Goal: Transaction & Acquisition: Obtain resource

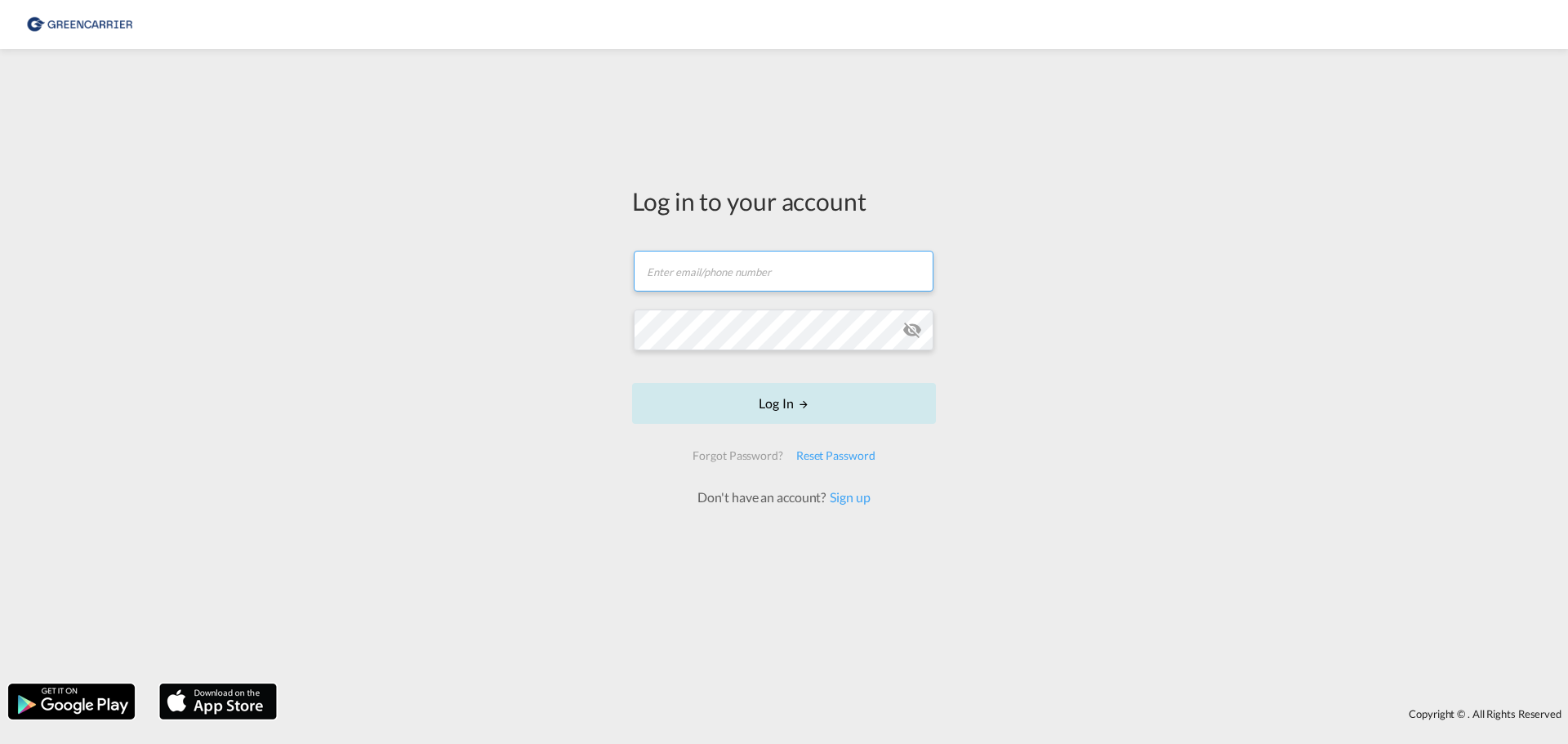
type input "[EMAIL_ADDRESS][DOMAIN_NAME]"
click at [740, 398] on button "Log In" at bounding box center [784, 403] width 304 height 41
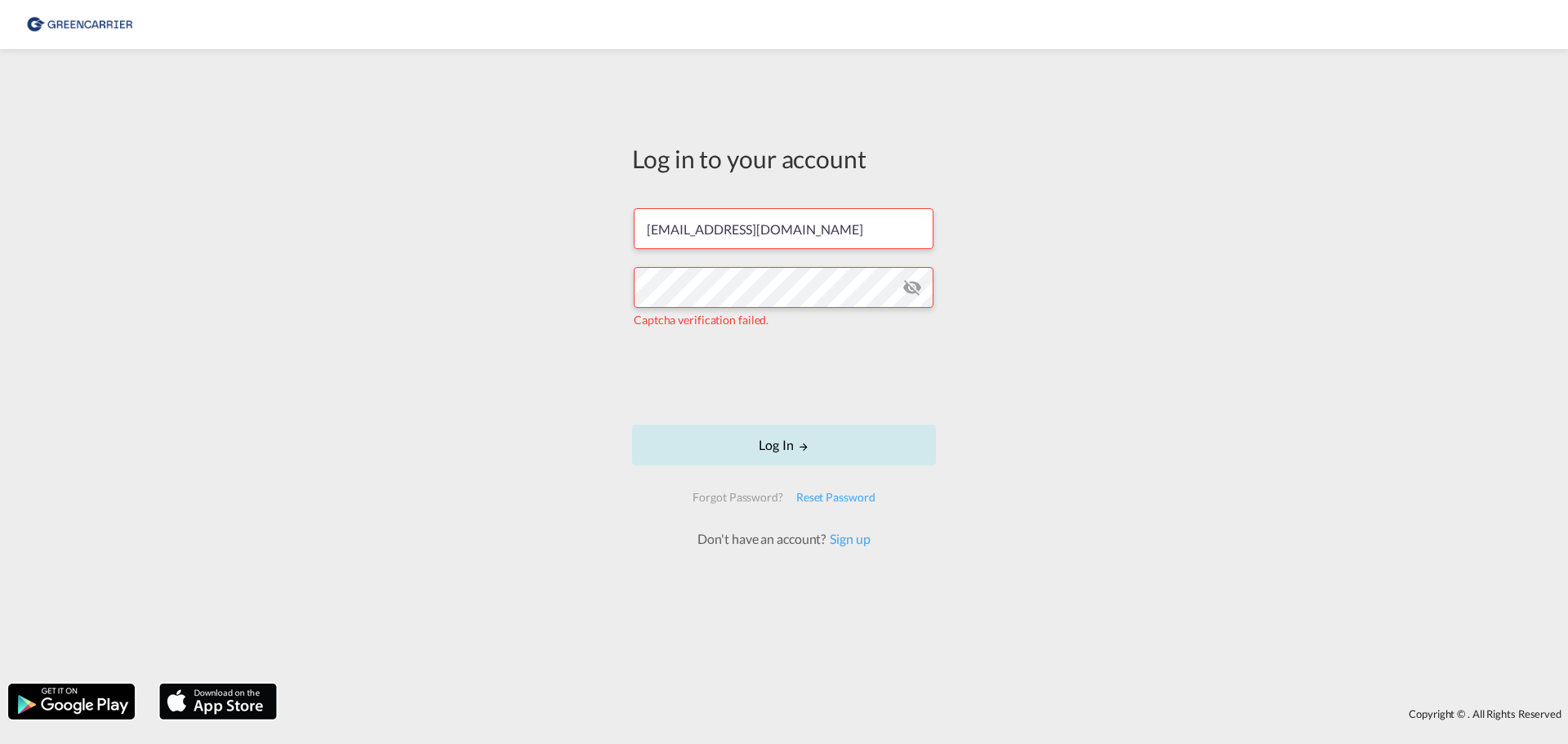
click at [797, 436] on button "Log In" at bounding box center [784, 445] width 304 height 41
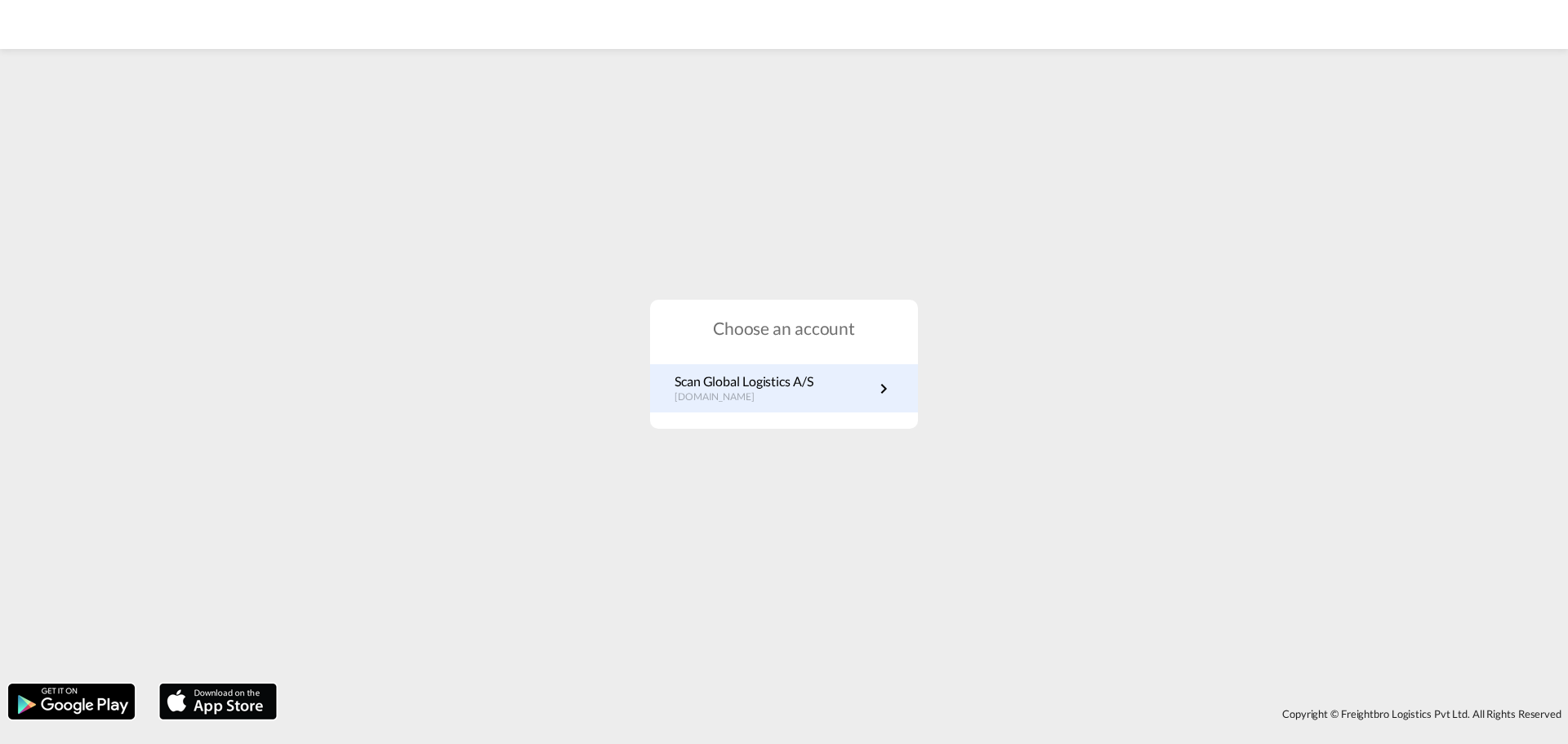
click at [867, 377] on link "Scan Global Logistics A/S [DOMAIN_NAME]" at bounding box center [784, 388] width 219 height 32
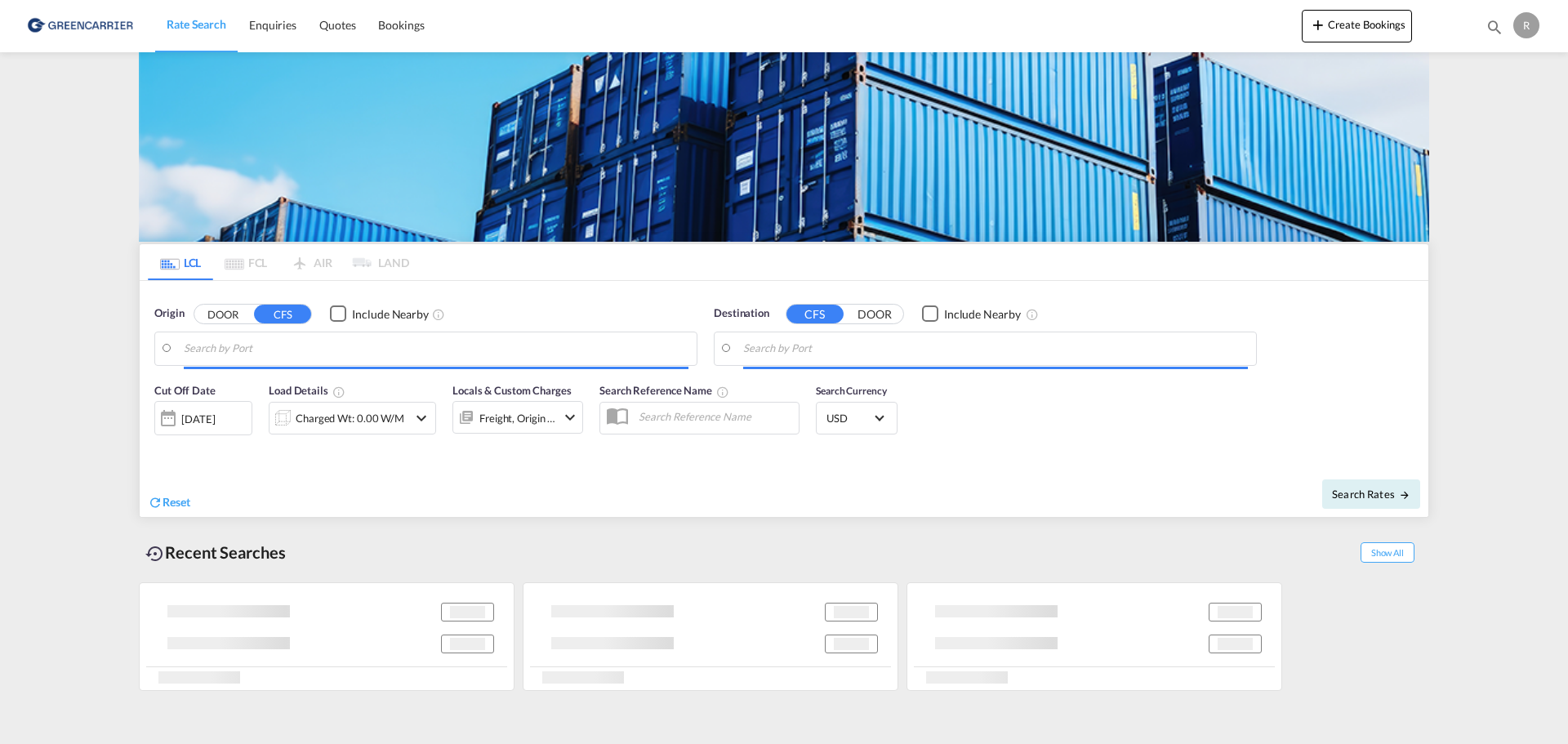
type input "DK-9760, Aarup, Årup, Boerglum, Boerglum Kl, Borup, Borup Hede, Em, Foldbjerg, …"
type input "Toronto, ON, CATOR"
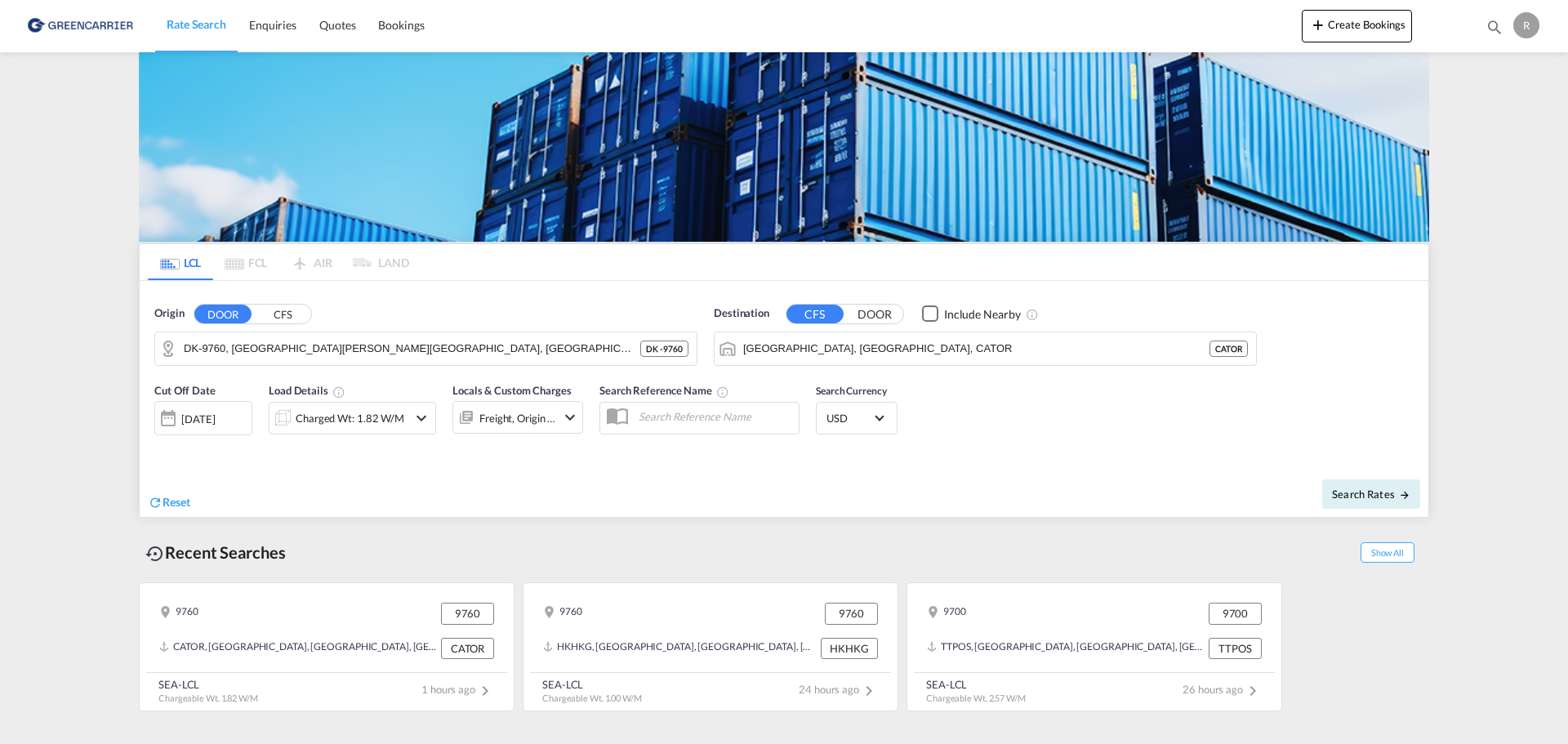
click at [360, 419] on div "Charged Wt: 1.82 W/M" at bounding box center [350, 418] width 109 height 23
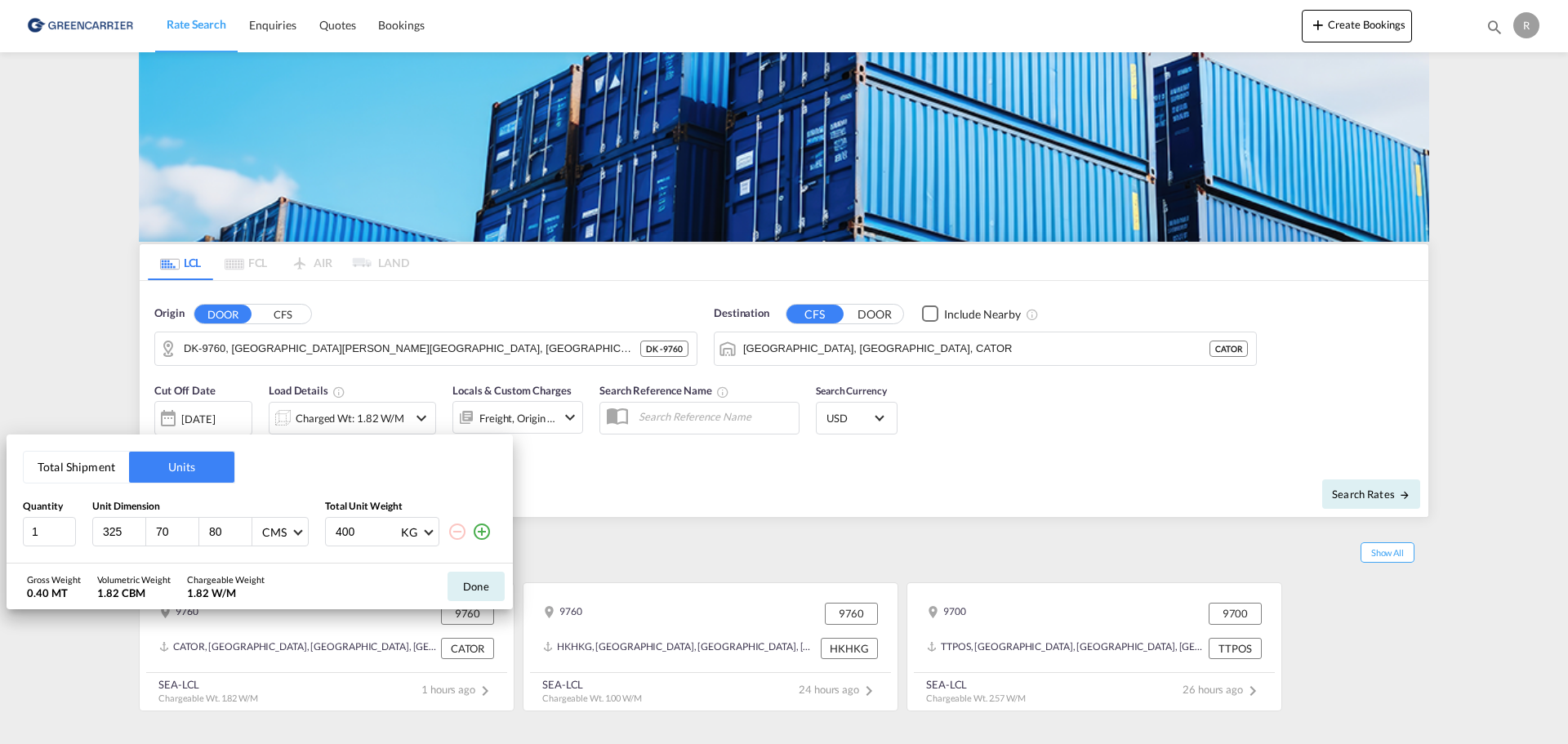
drag, startPoint x: 135, startPoint y: 540, endPoint x: 121, endPoint y: 539, distance: 14.0
click at [122, 539] on div "325" at bounding box center [119, 531] width 53 height 28
drag, startPoint x: 121, startPoint y: 539, endPoint x: 40, endPoint y: 533, distance: 81.2
click at [43, 534] on div "1 325 70 80 CMS CMS Inches 400 KG KG LB" at bounding box center [259, 531] width 473 height 29
type input "120"
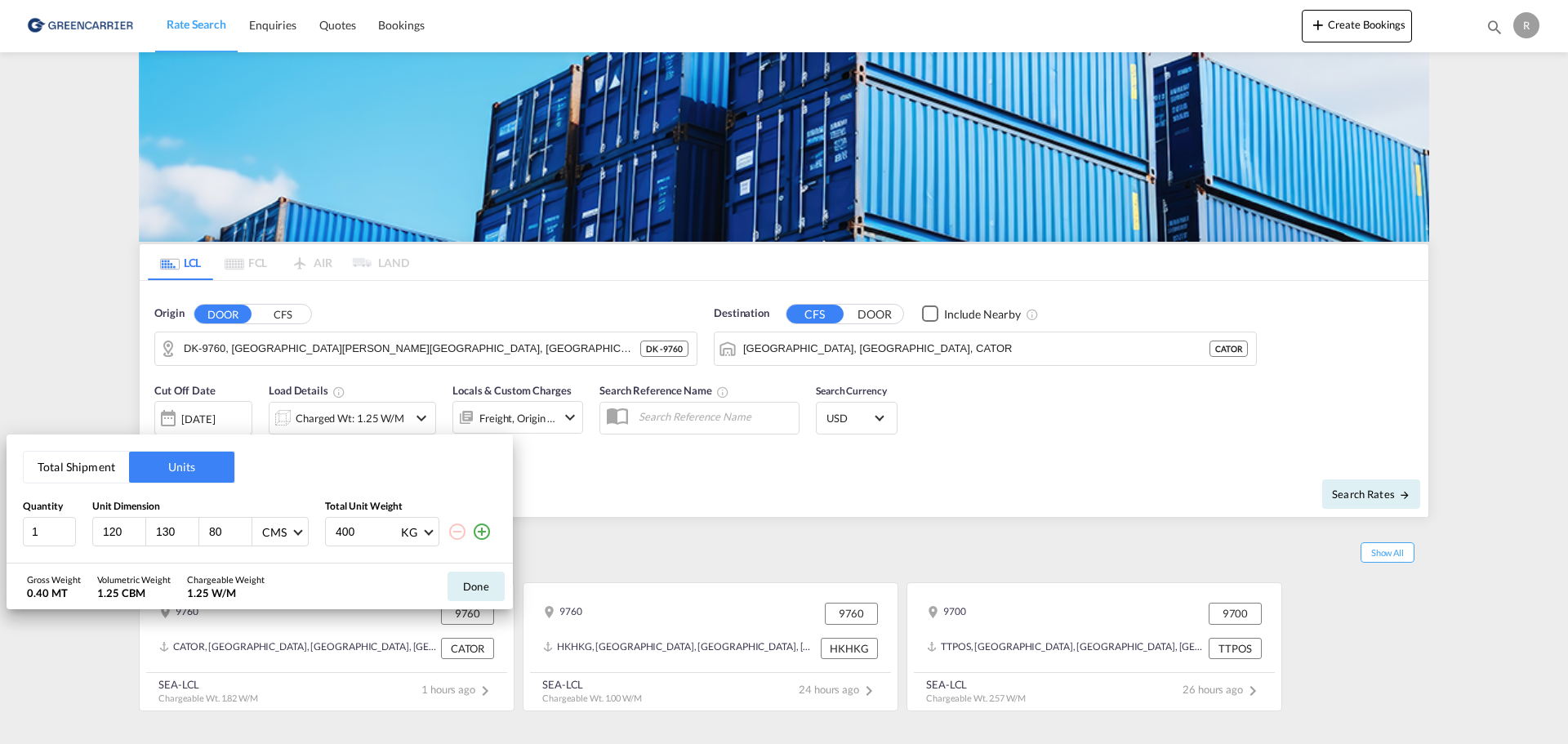
type input "130"
type input "165"
type input "700"
click at [488, 595] on button "Done" at bounding box center [476, 586] width 57 height 29
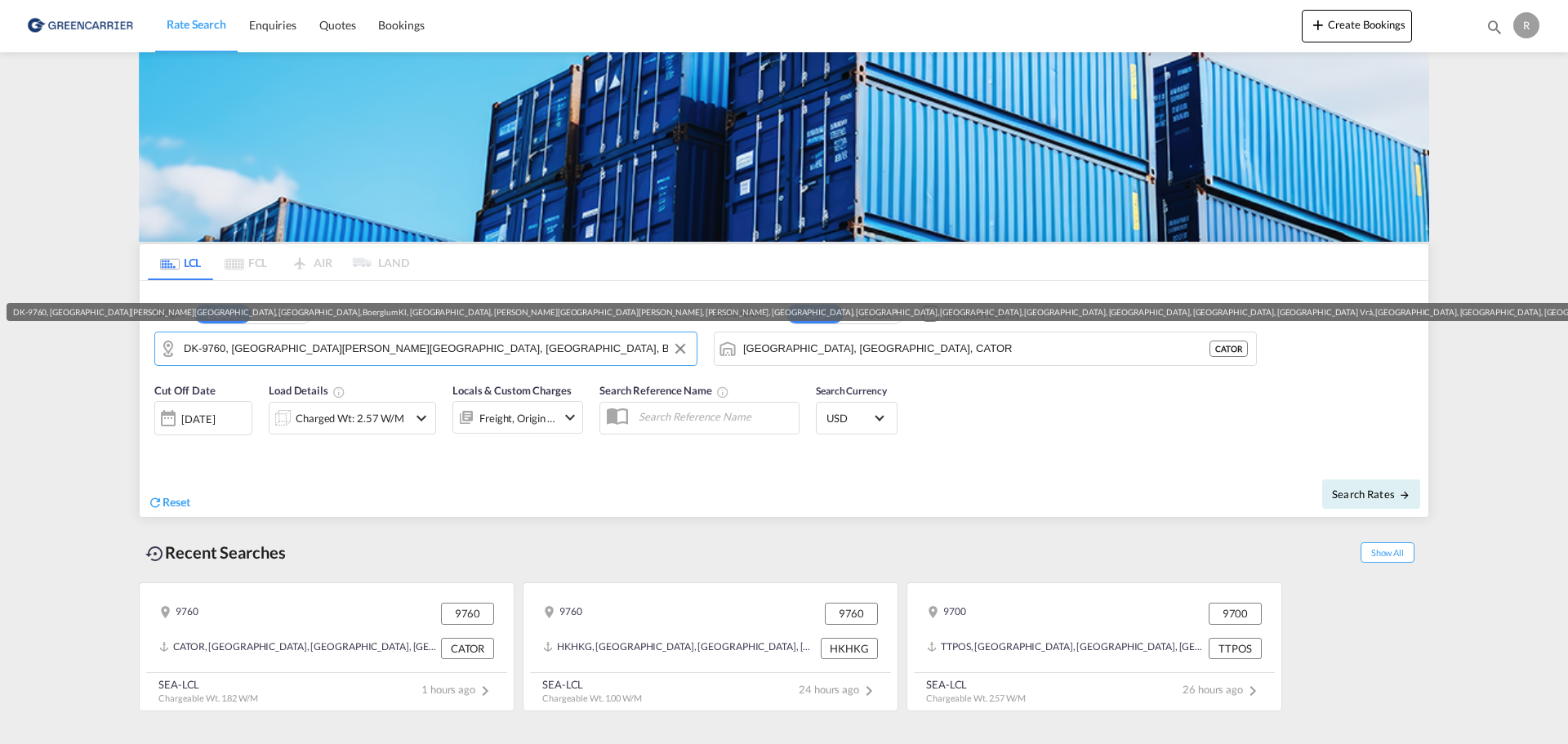
click at [334, 366] on md-autocomplete-wrap "DK-9760, Aarup, Årup, Boerglum, Boerglum Kl, Borup, Borup Hede, Em, Foldbjerg, …" at bounding box center [436, 353] width 504 height 33
click at [351, 363] on md-autocomplete-wrap "DK-9760, Aarup, Årup, Boerglum, Boerglum Kl, Borup, Borup Hede, Em, Foldbjerg, …" at bounding box center [436, 353] width 504 height 33
click at [677, 350] on button "Clear Input" at bounding box center [680, 349] width 25 height 25
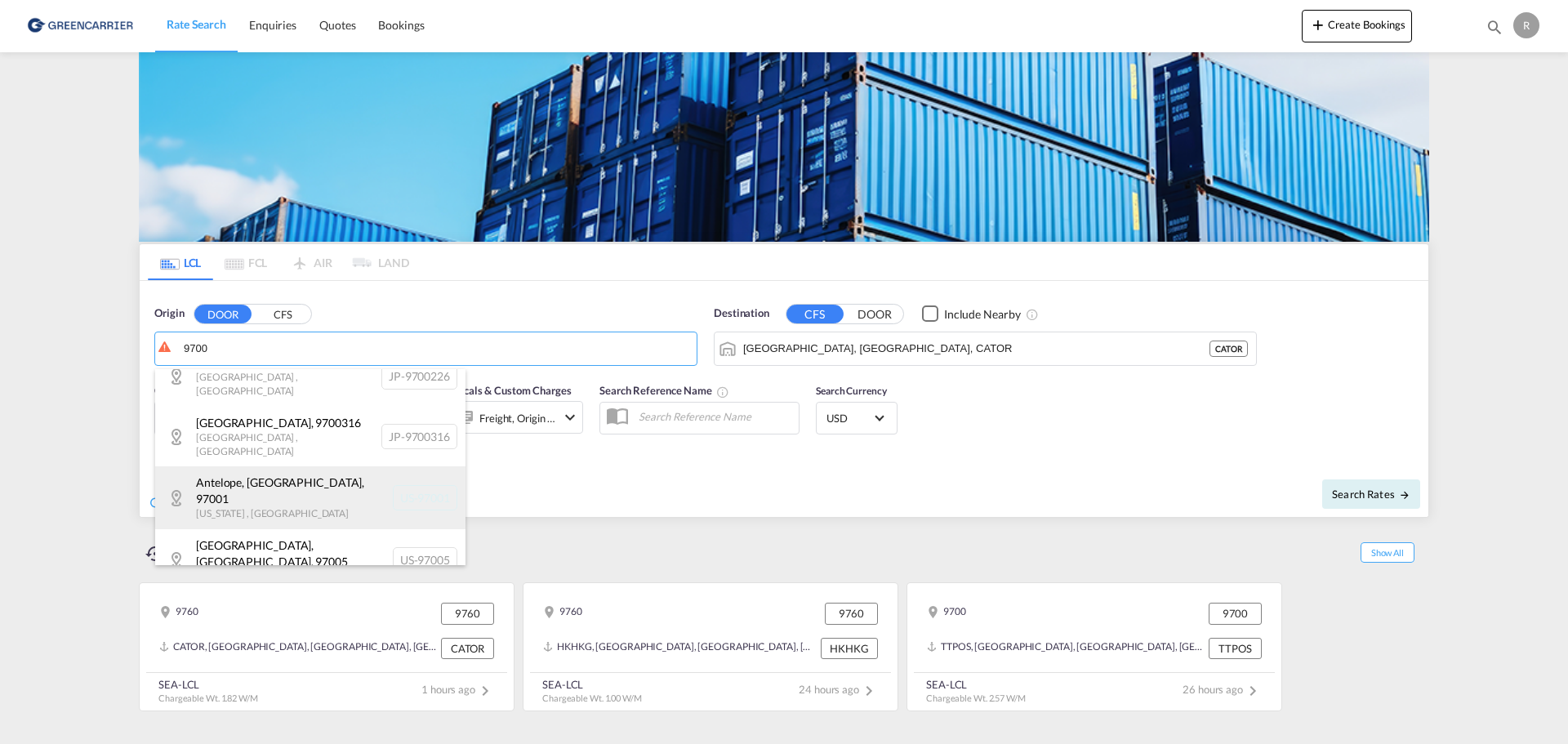
scroll to position [245, 0]
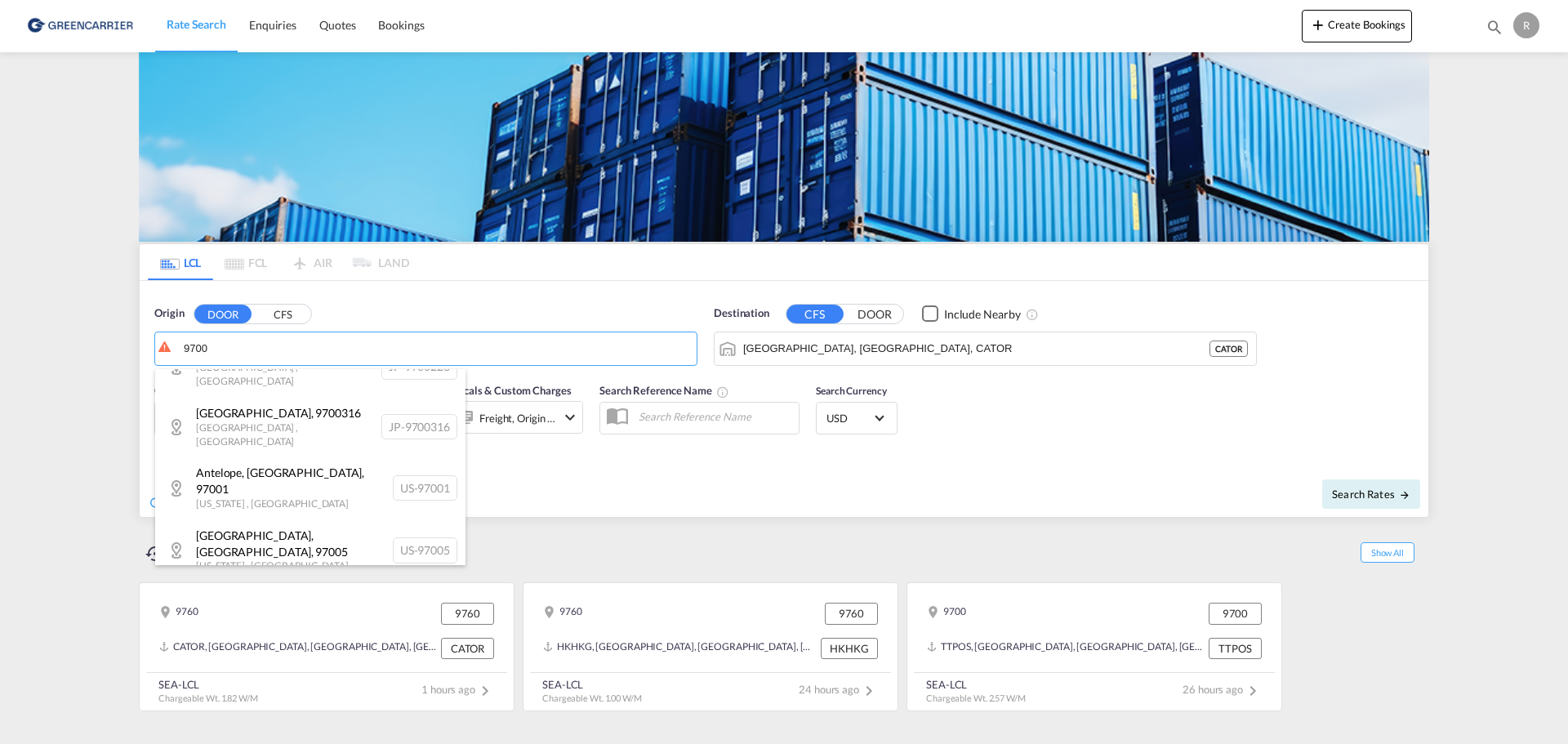
drag, startPoint x: 230, startPoint y: 338, endPoint x: 101, endPoint y: 357, distance: 130.4
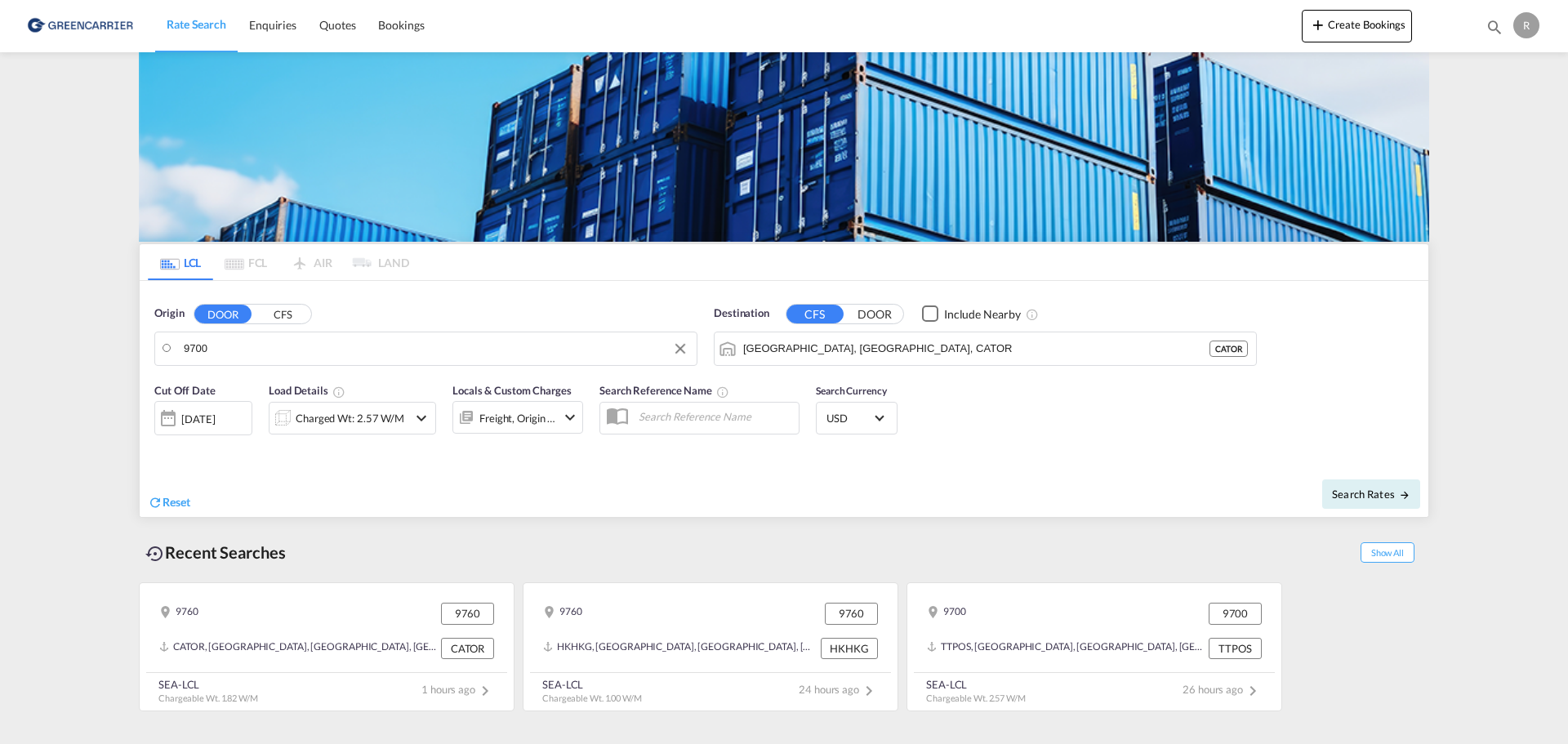
click at [225, 352] on body "Rate Search Enquiries Quotes Bookings Rate Search Enquiries" at bounding box center [784, 372] width 1568 height 744
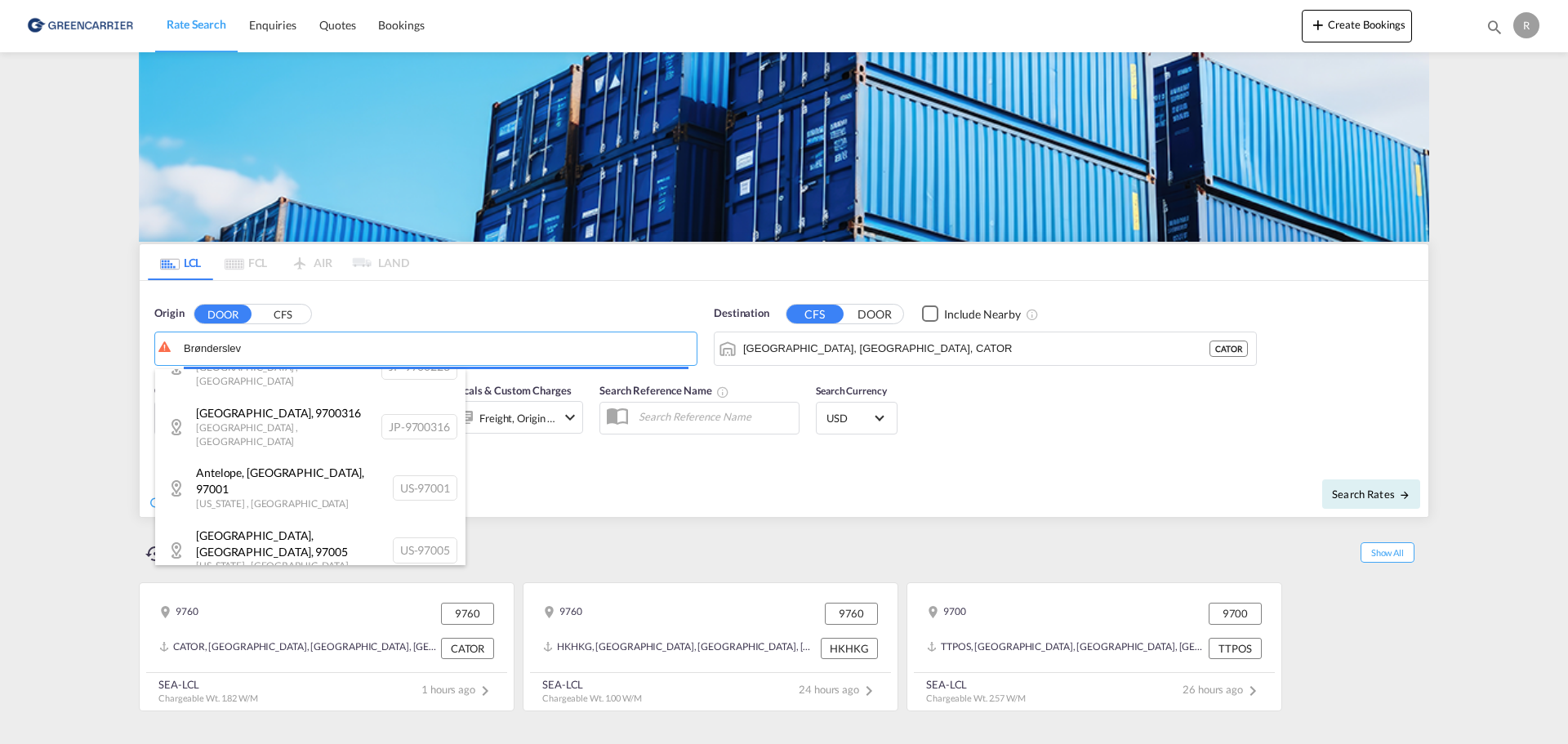
scroll to position [0, 0]
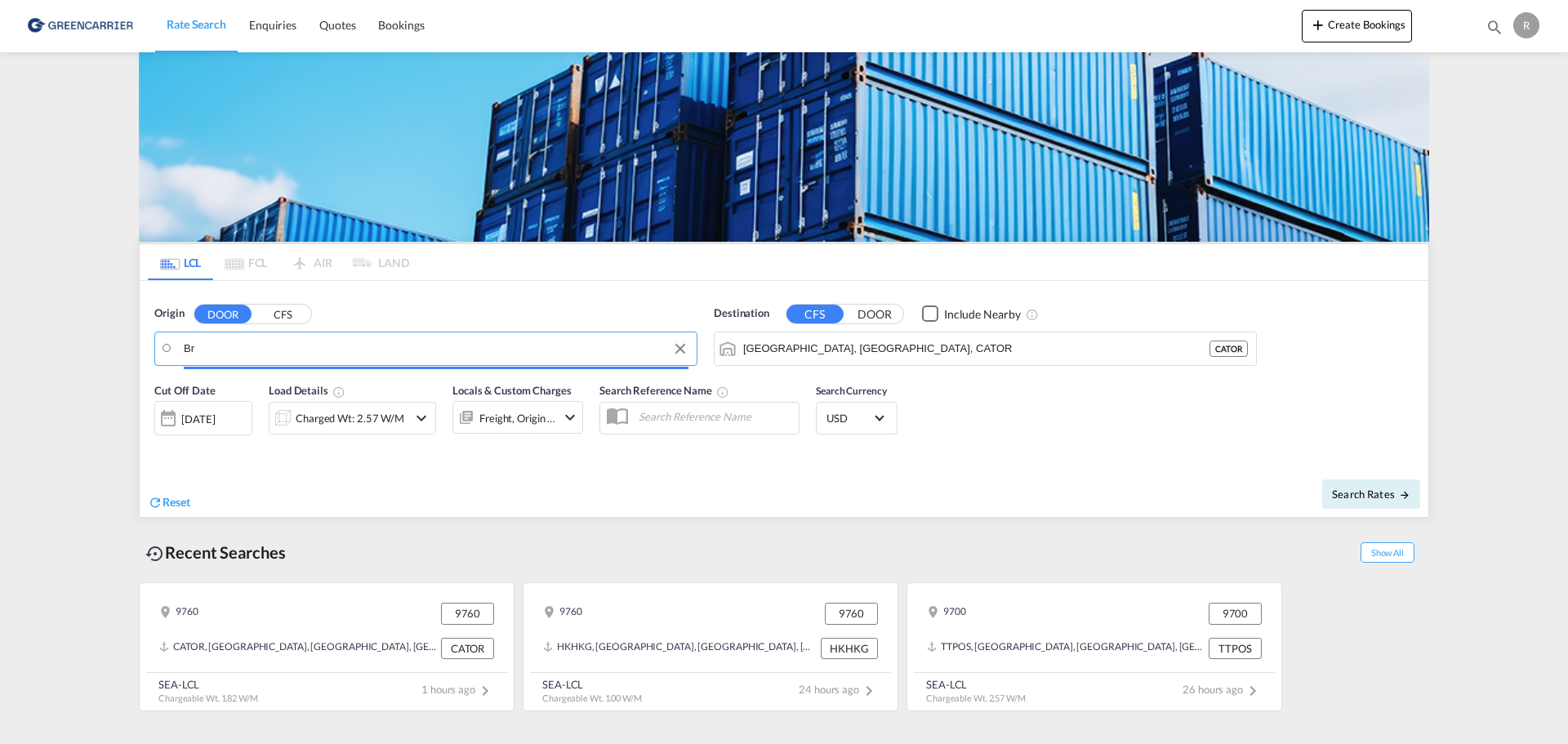
type input "B"
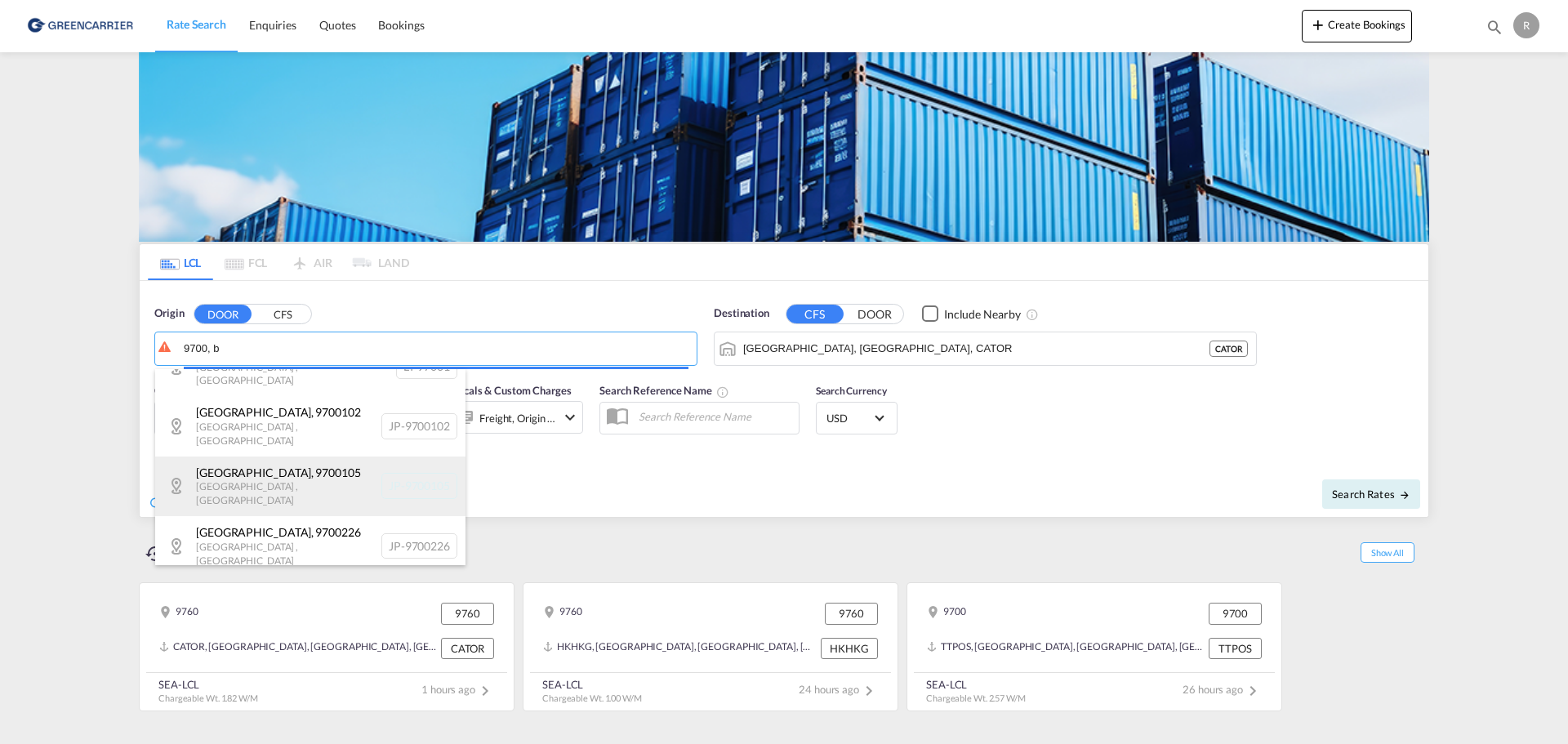
scroll to position [10, 0]
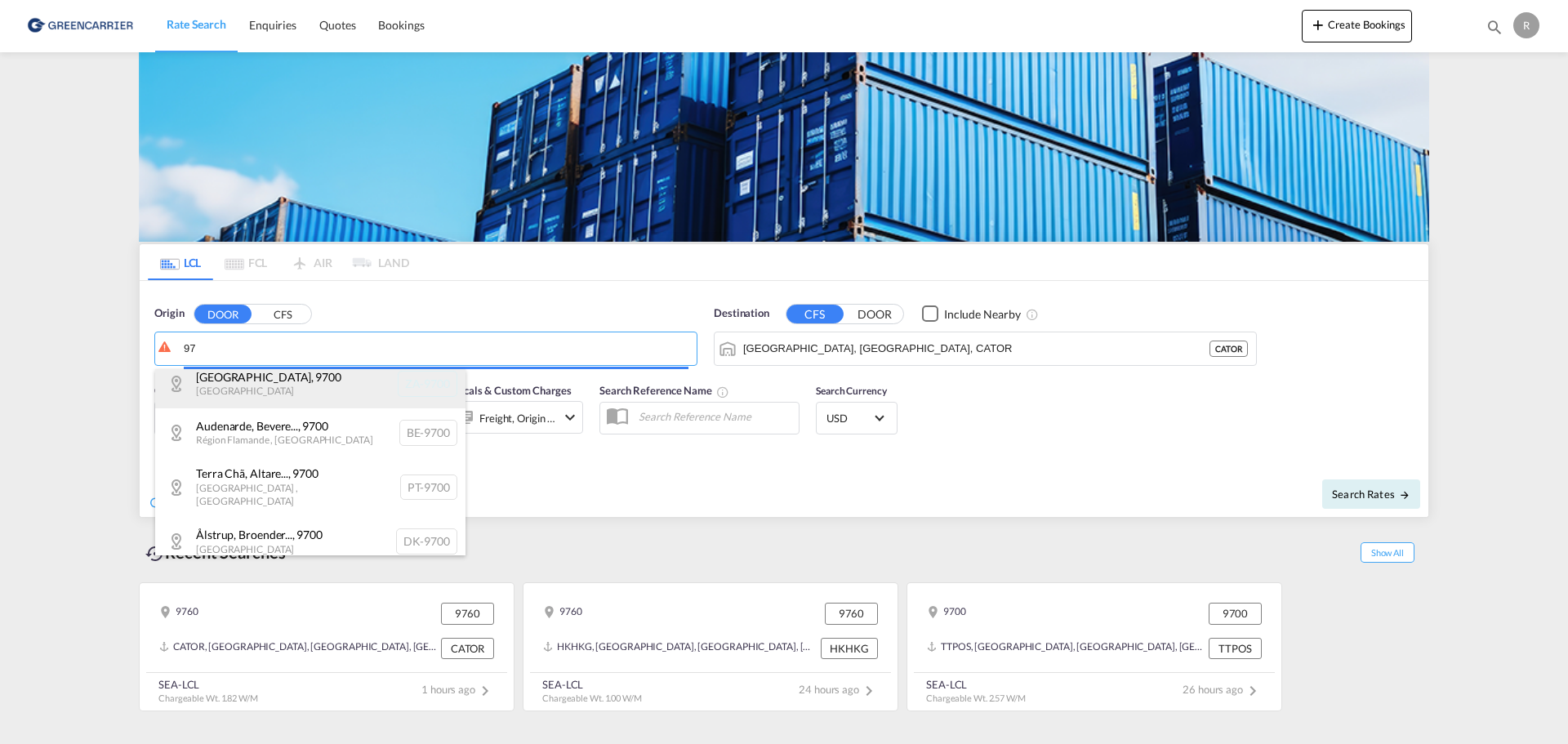
type input "9"
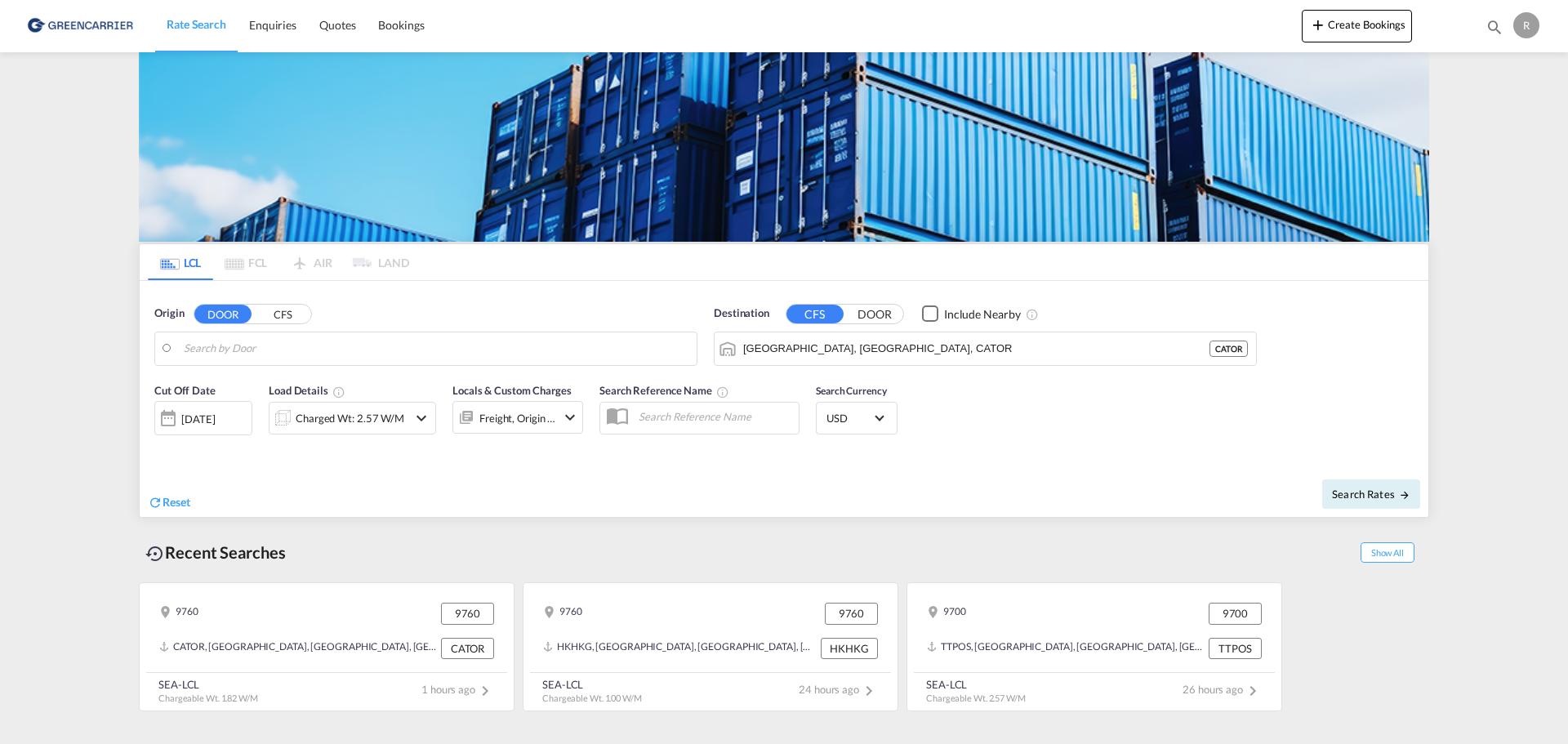
click at [352, 356] on body "Rate Search Enquiries Quotes Bookings Rate Search Enquiries" at bounding box center [784, 372] width 1568 height 744
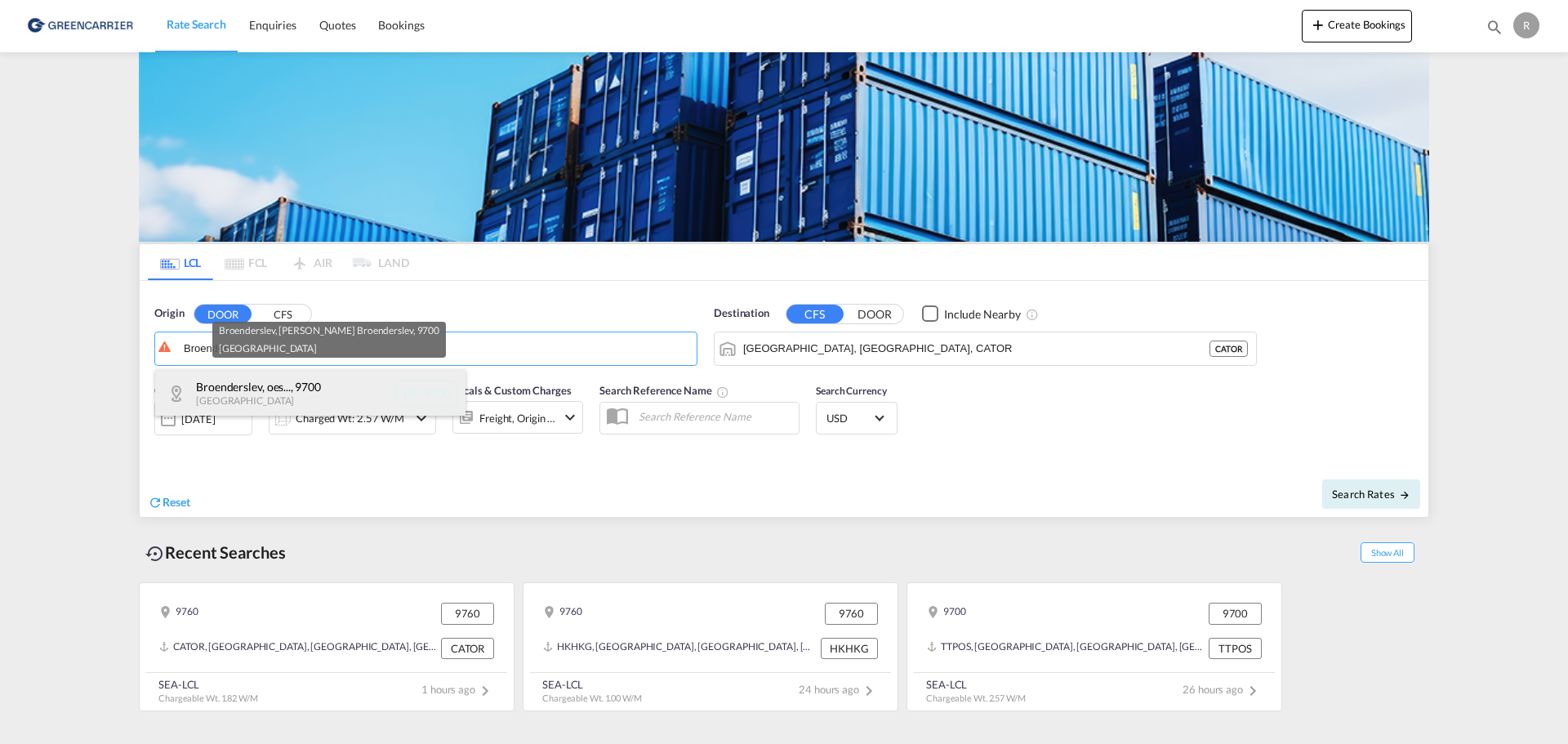
click at [332, 391] on div "Broenderslev, oes... , 9700 Denmark DK-9700" at bounding box center [311, 393] width 311 height 49
type input "DK-9700, Broenderslev, oester Broenderslev"
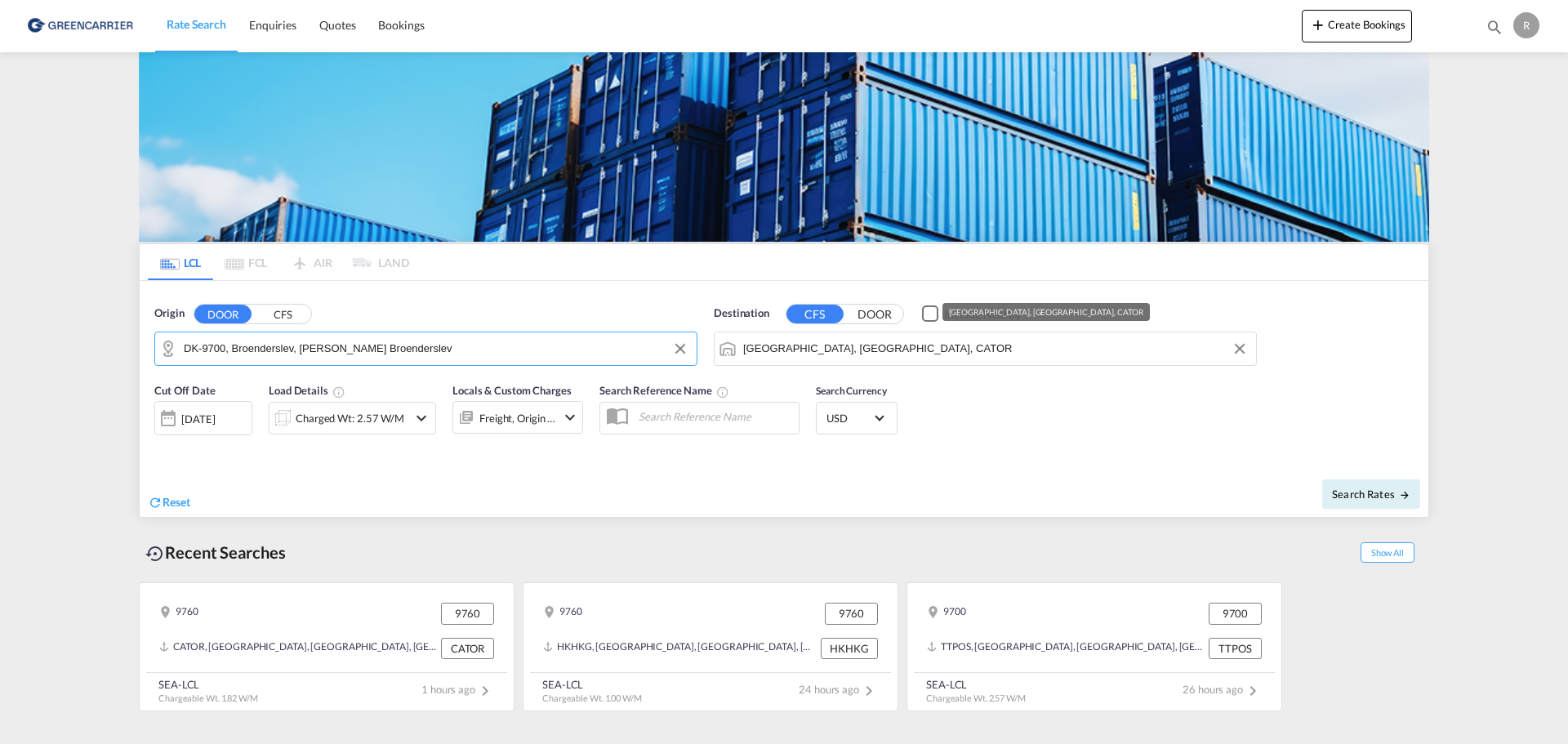
click at [789, 345] on input "Toronto, ON, CATOR" at bounding box center [995, 349] width 504 height 25
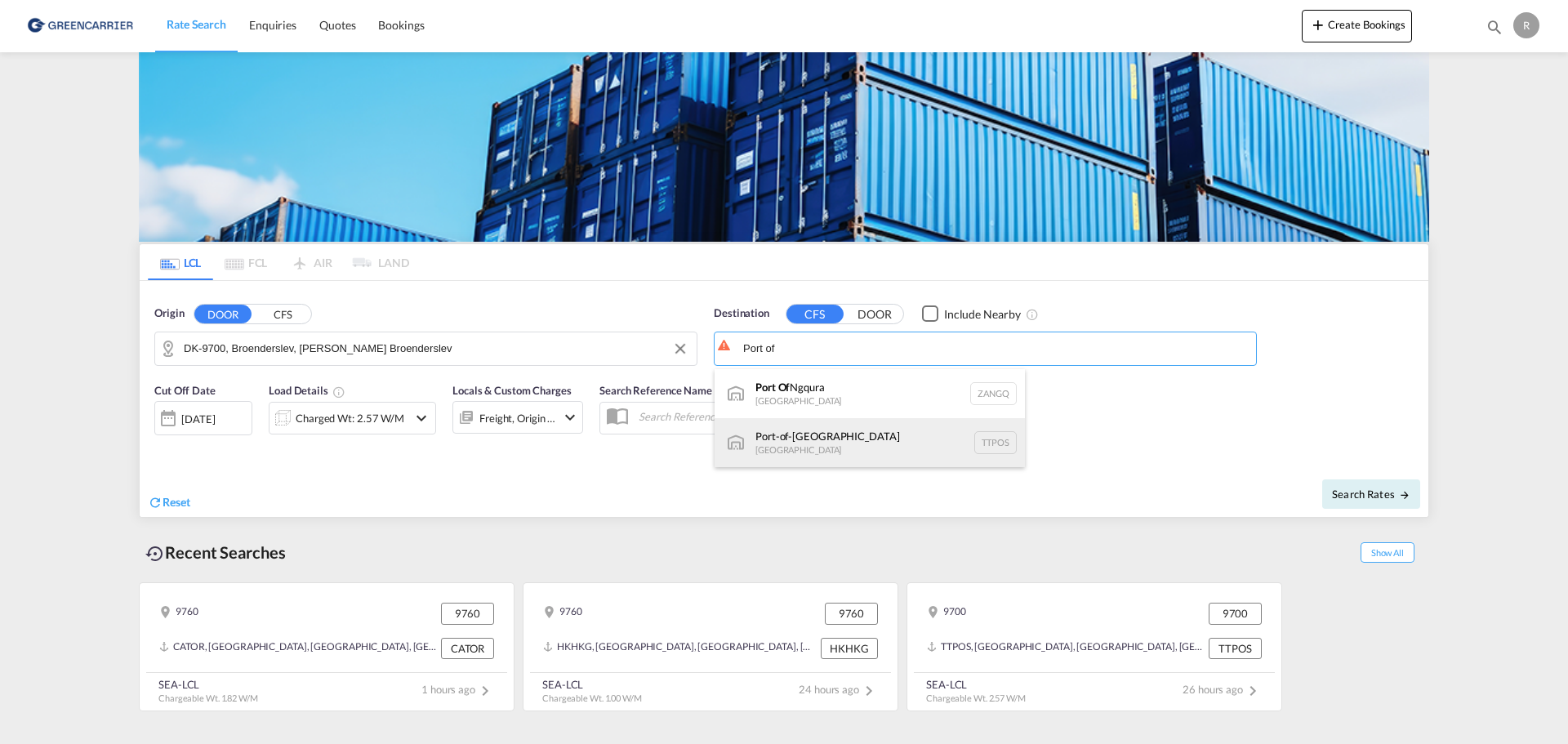
click at [832, 441] on div "Port-of-Spain Trinidad and Tobago TTPOS" at bounding box center [870, 442] width 311 height 49
type input "Port-of-Spain, TTPOS"
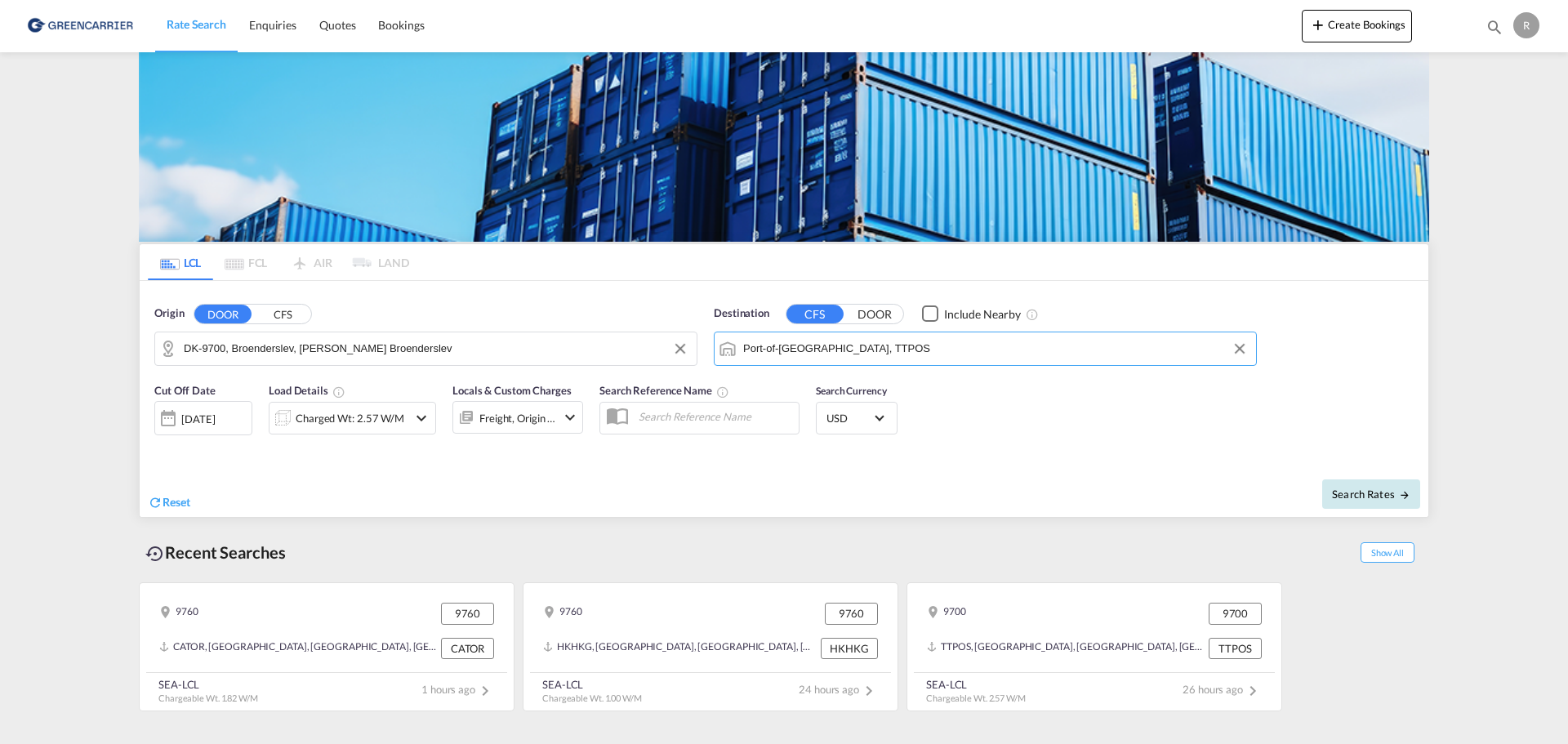
click at [1400, 508] on div "Search Rates" at bounding box center [1108, 493] width 640 height 47
click at [1377, 497] on span "Search Rates" at bounding box center [1371, 494] width 78 height 13
type input "9700 to TTPOS / 2 Oct 2025"
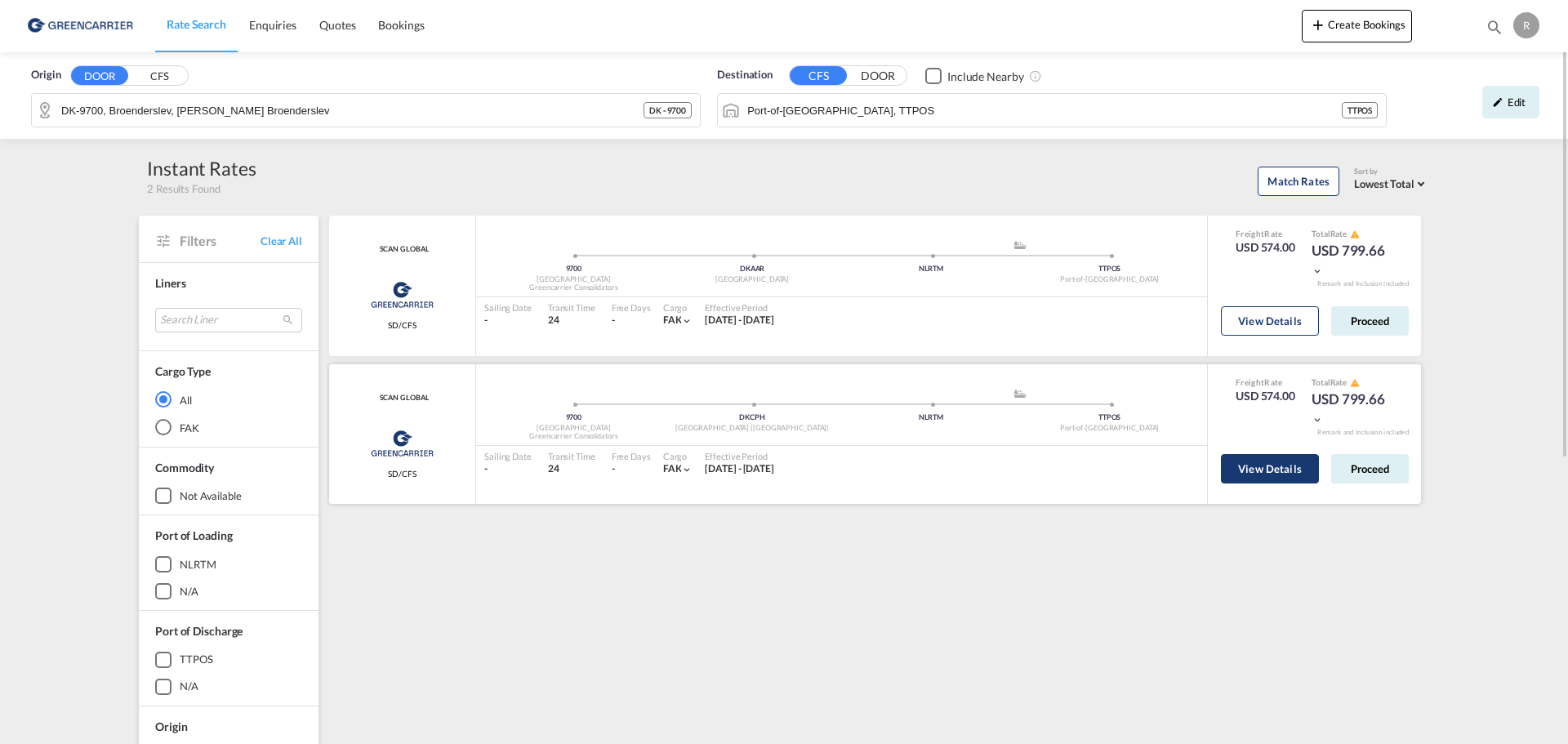
click at [1274, 473] on button "View Details" at bounding box center [1270, 468] width 98 height 29
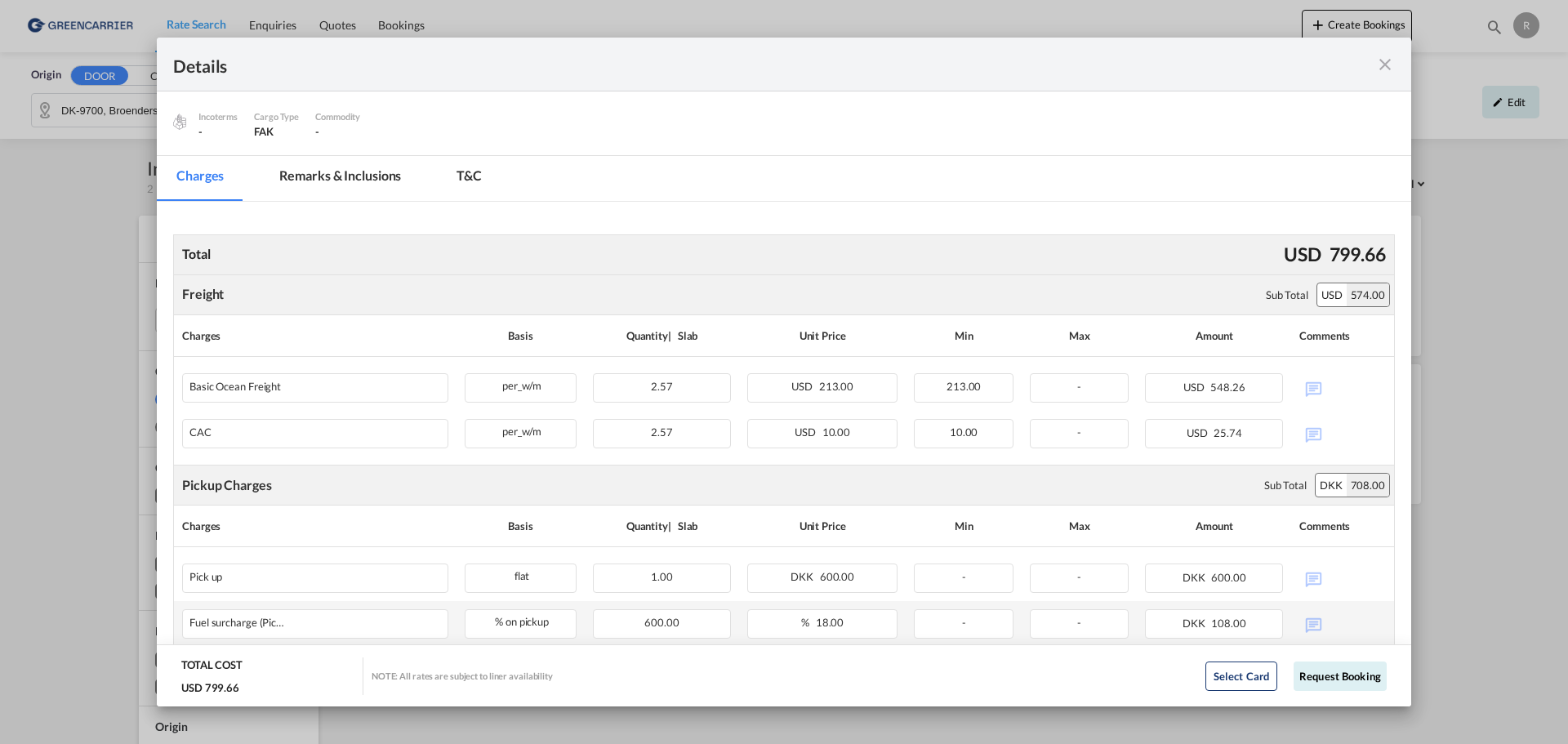
scroll to position [174, 0]
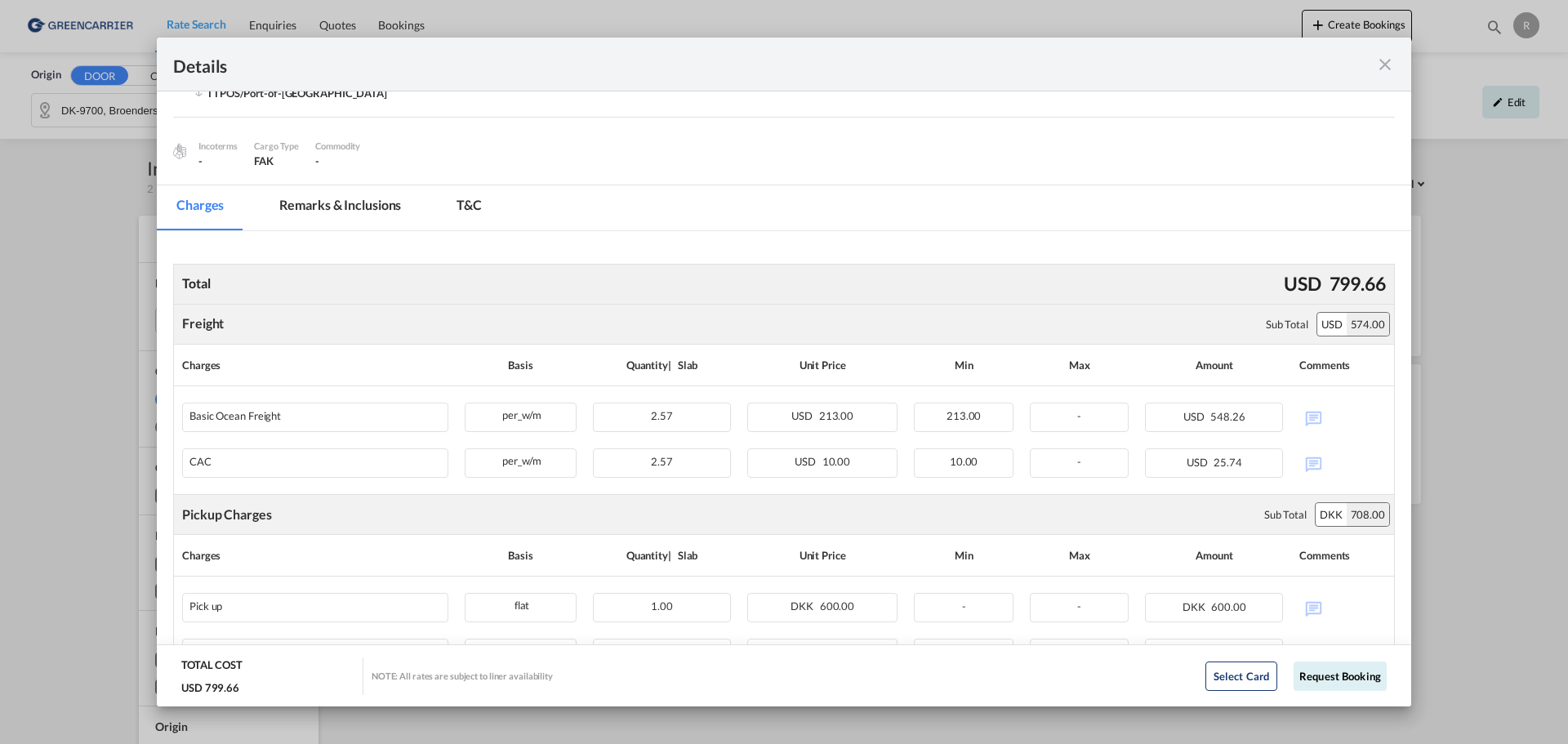
click at [1381, 67] on md-icon "icon-close fg-AAA8AD m-0 cursor" at bounding box center [1385, 65] width 20 height 20
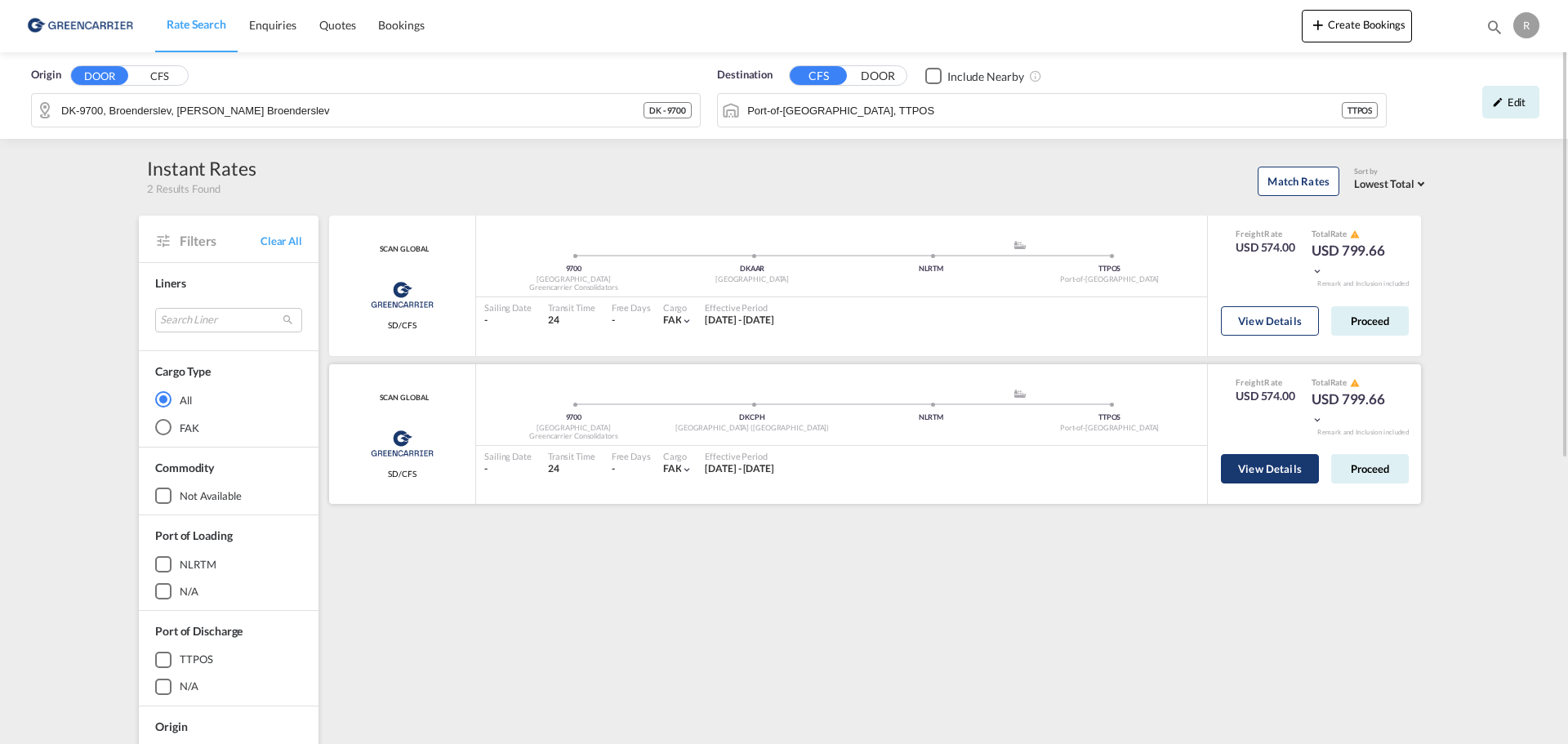
click at [1264, 461] on button "View Details" at bounding box center [1270, 468] width 98 height 29
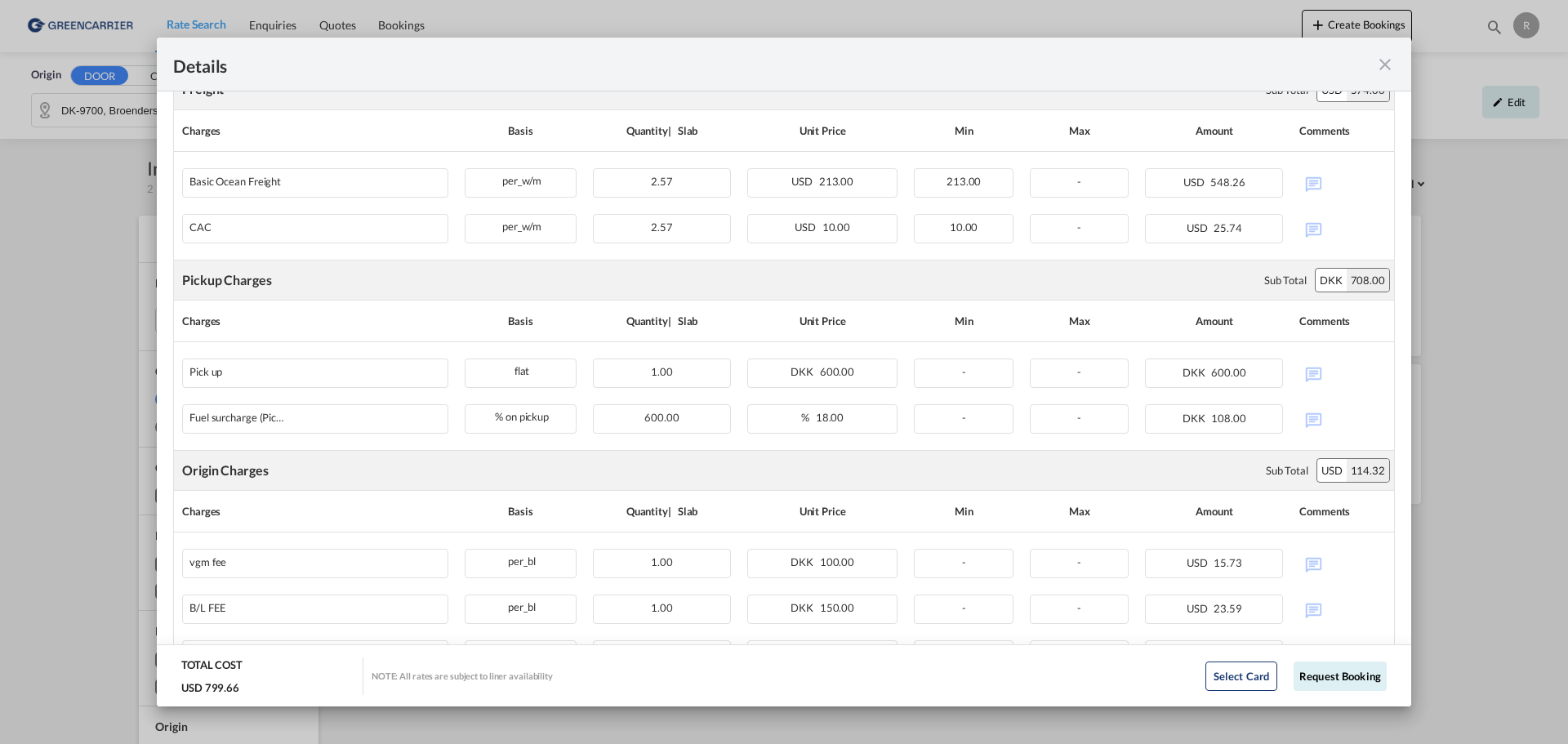
scroll to position [490, 0]
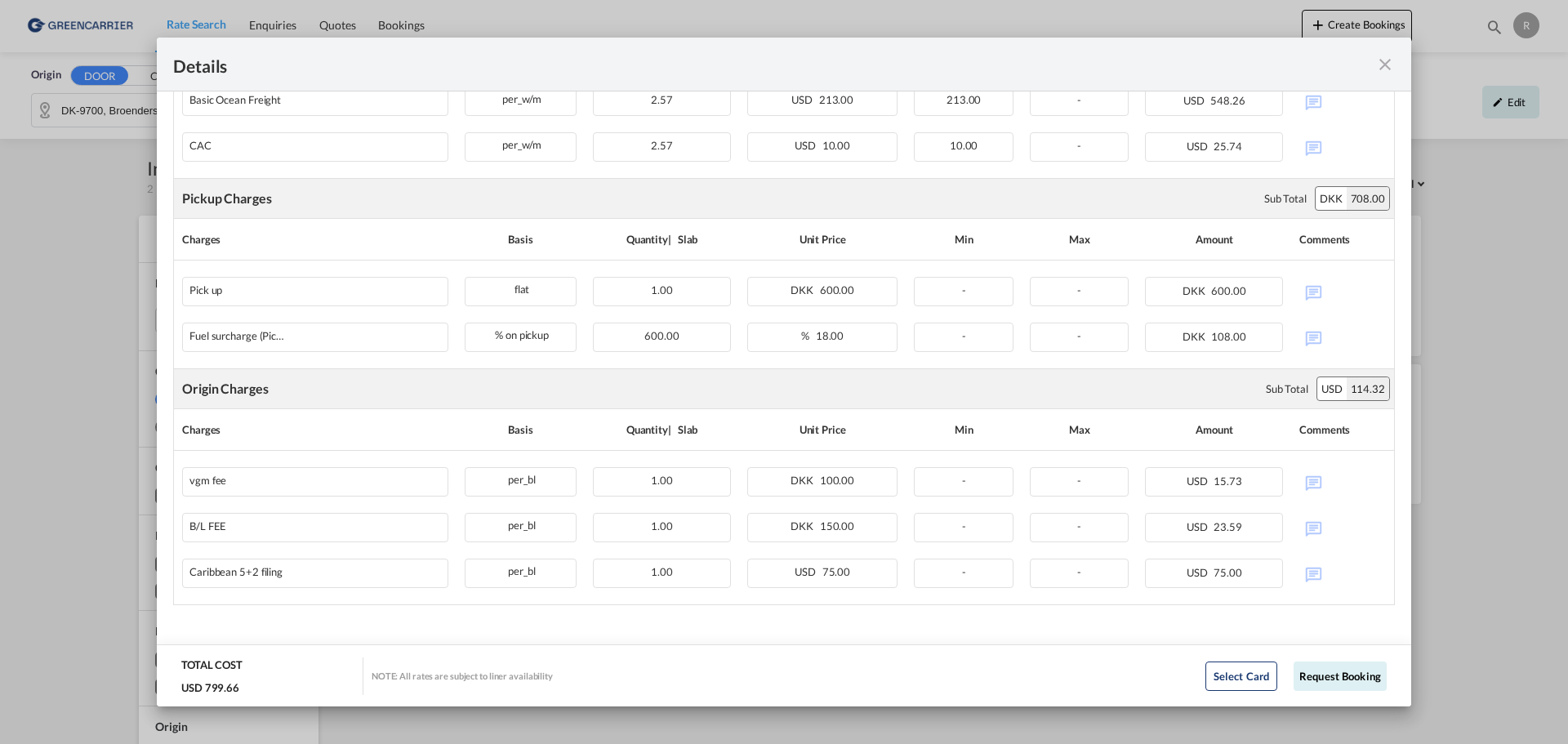
click at [1388, 71] on md-icon "icon-close fg-AAA8AD m-0 cursor" at bounding box center [1385, 65] width 20 height 20
